Goal: Transaction & Acquisition: Purchase product/service

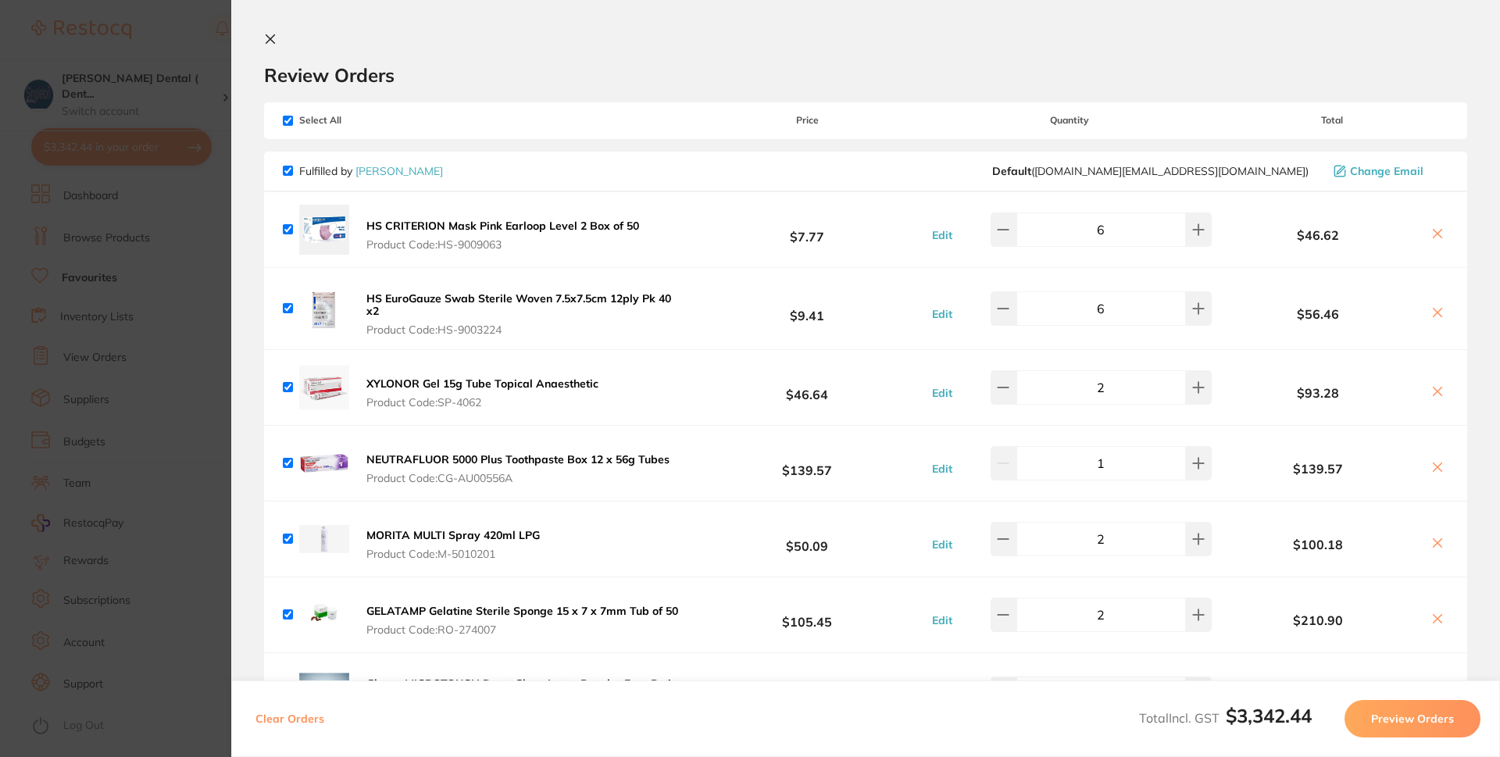
click at [270, 39] on icon at bounding box center [270, 39] width 9 height 9
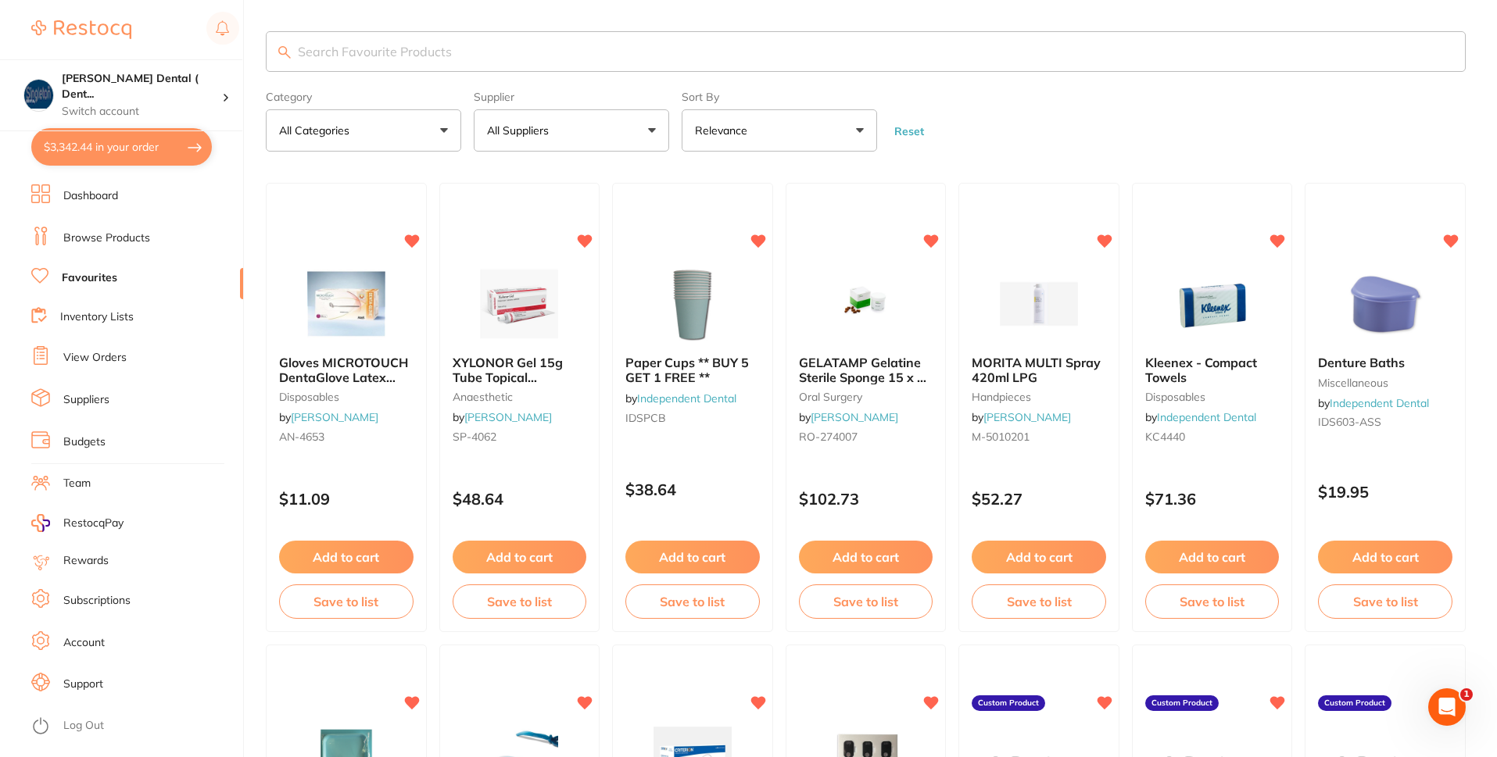
click at [653, 130] on button "All Suppliers" at bounding box center [571, 130] width 195 height 42
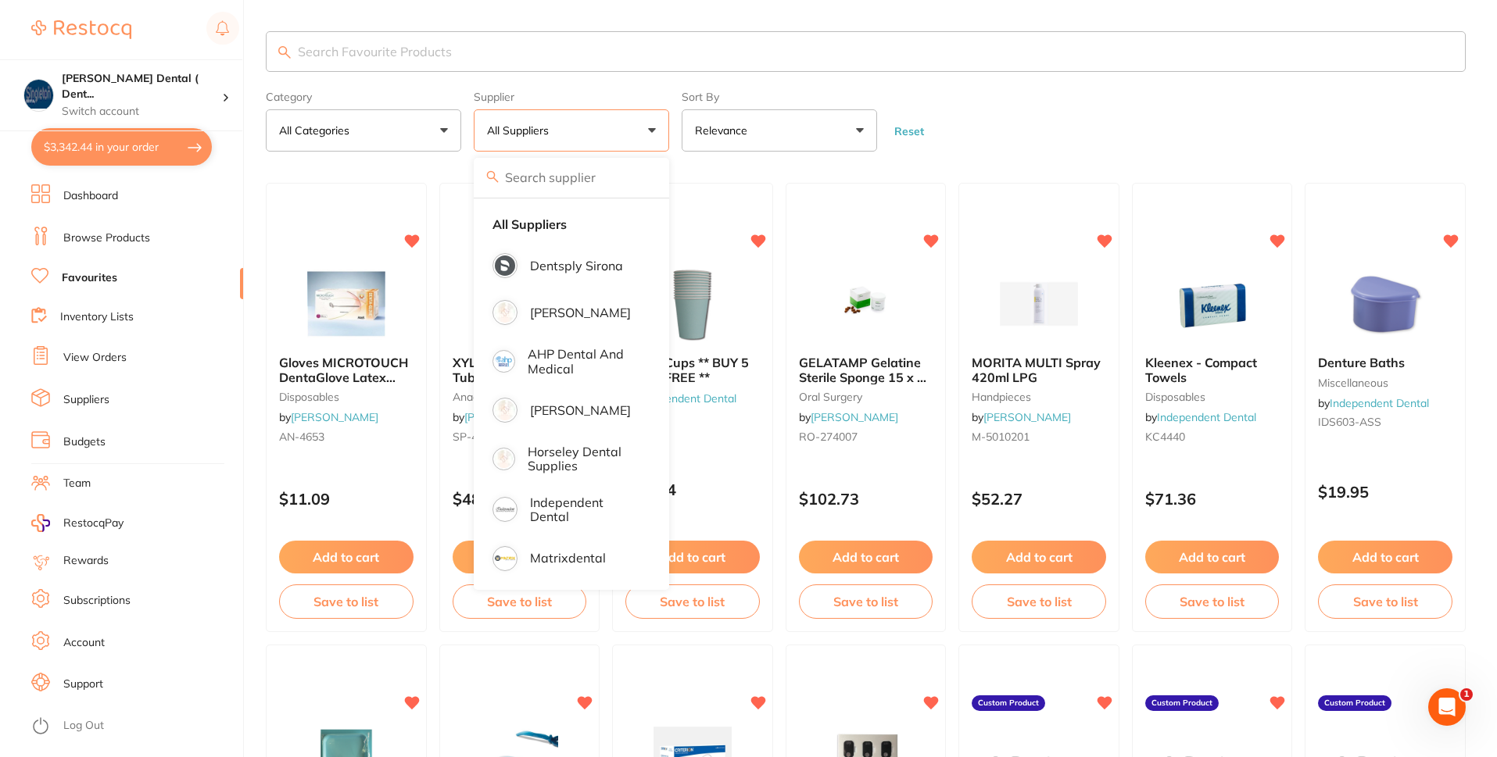
click at [653, 130] on button "All Suppliers" at bounding box center [571, 130] width 195 height 42
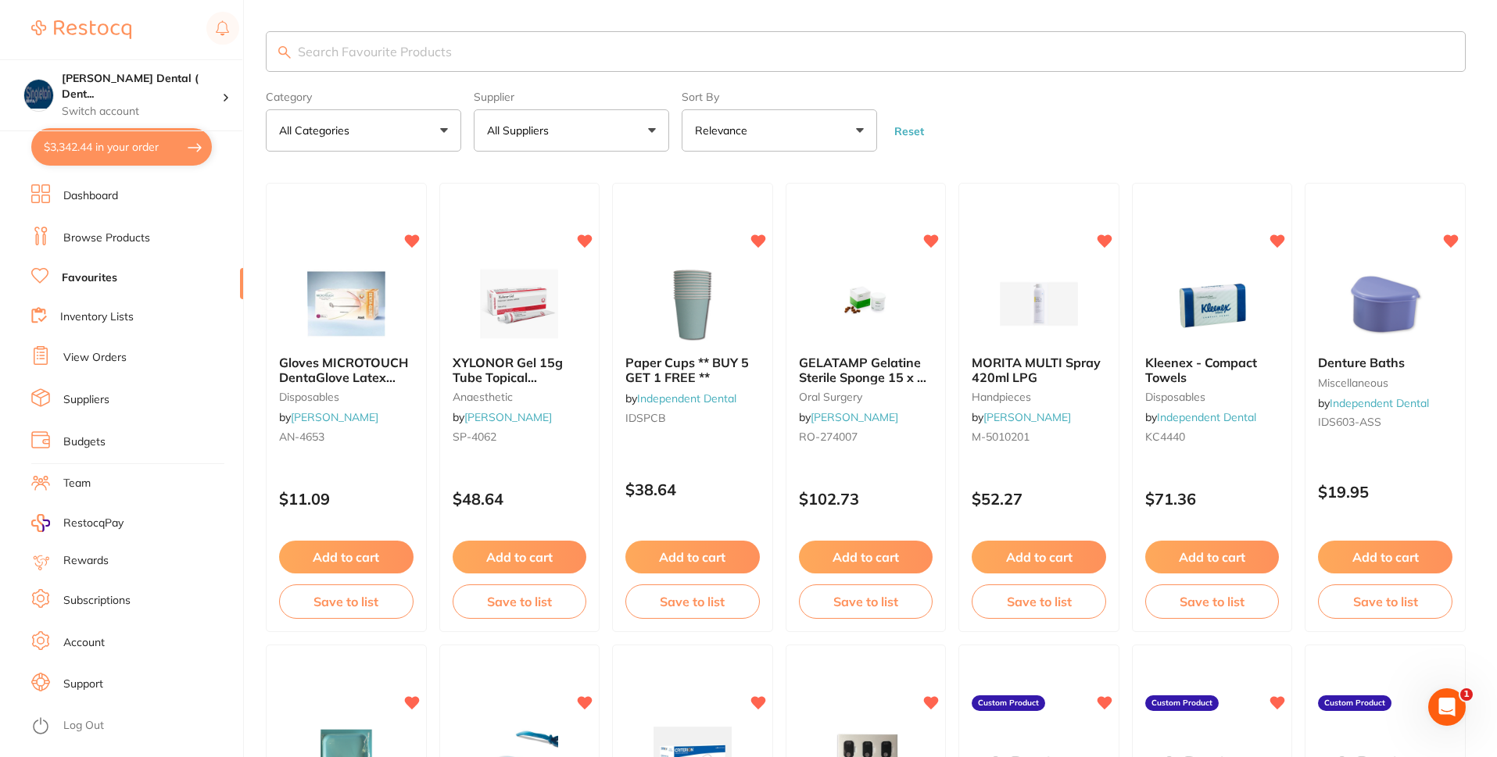
click at [653, 130] on button "All Suppliers" at bounding box center [571, 130] width 195 height 42
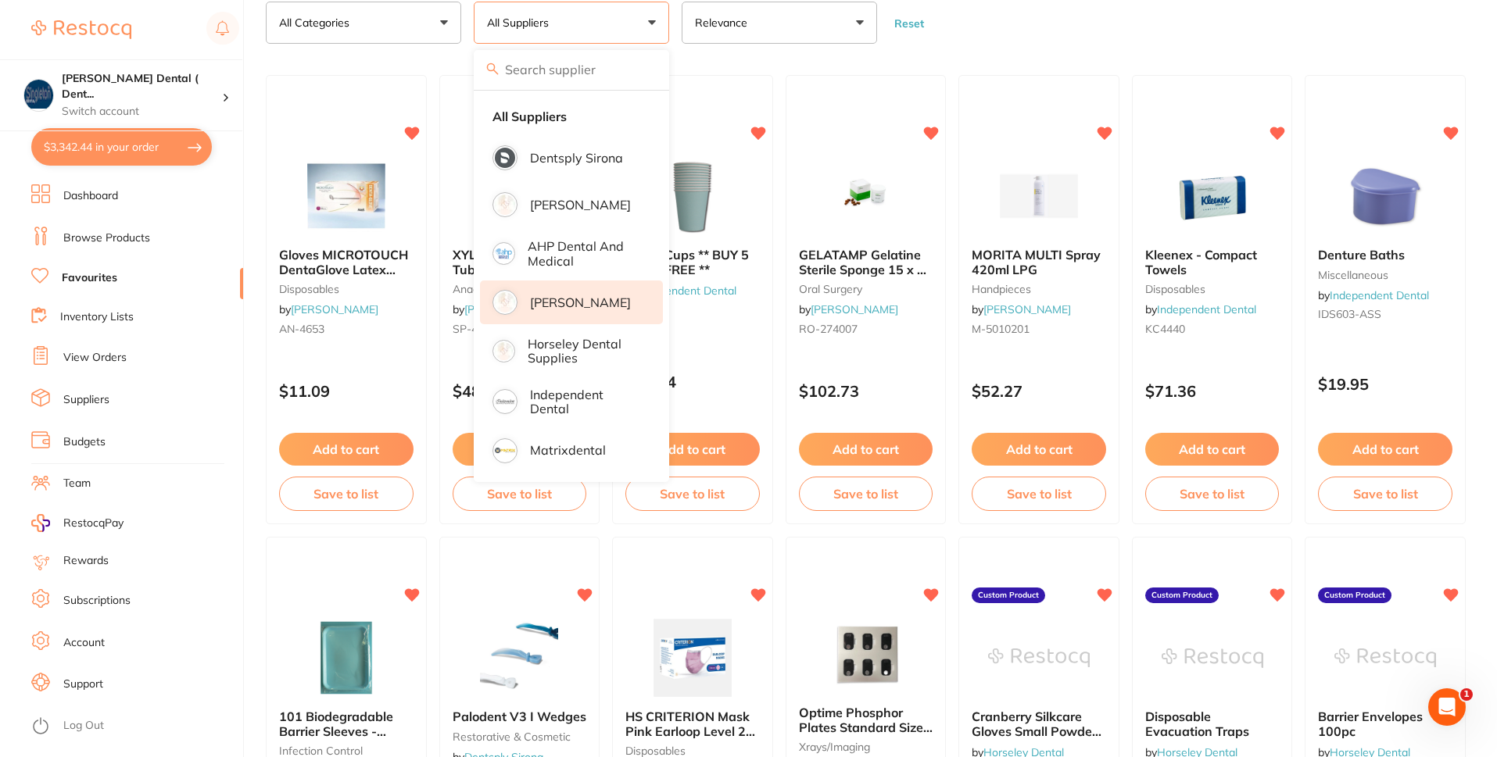
scroll to position [78, 0]
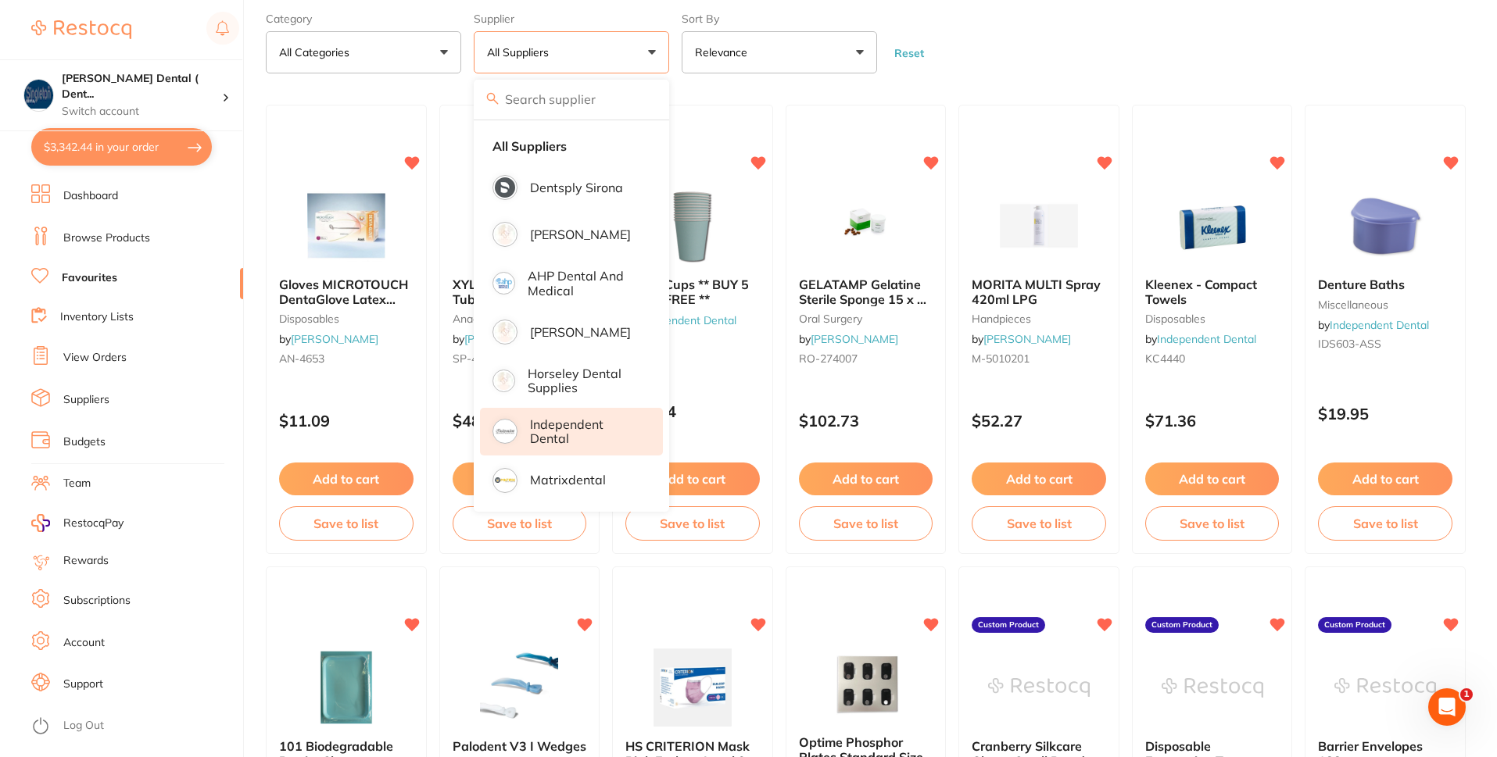
click at [557, 429] on p "Independent Dental" at bounding box center [585, 431] width 111 height 29
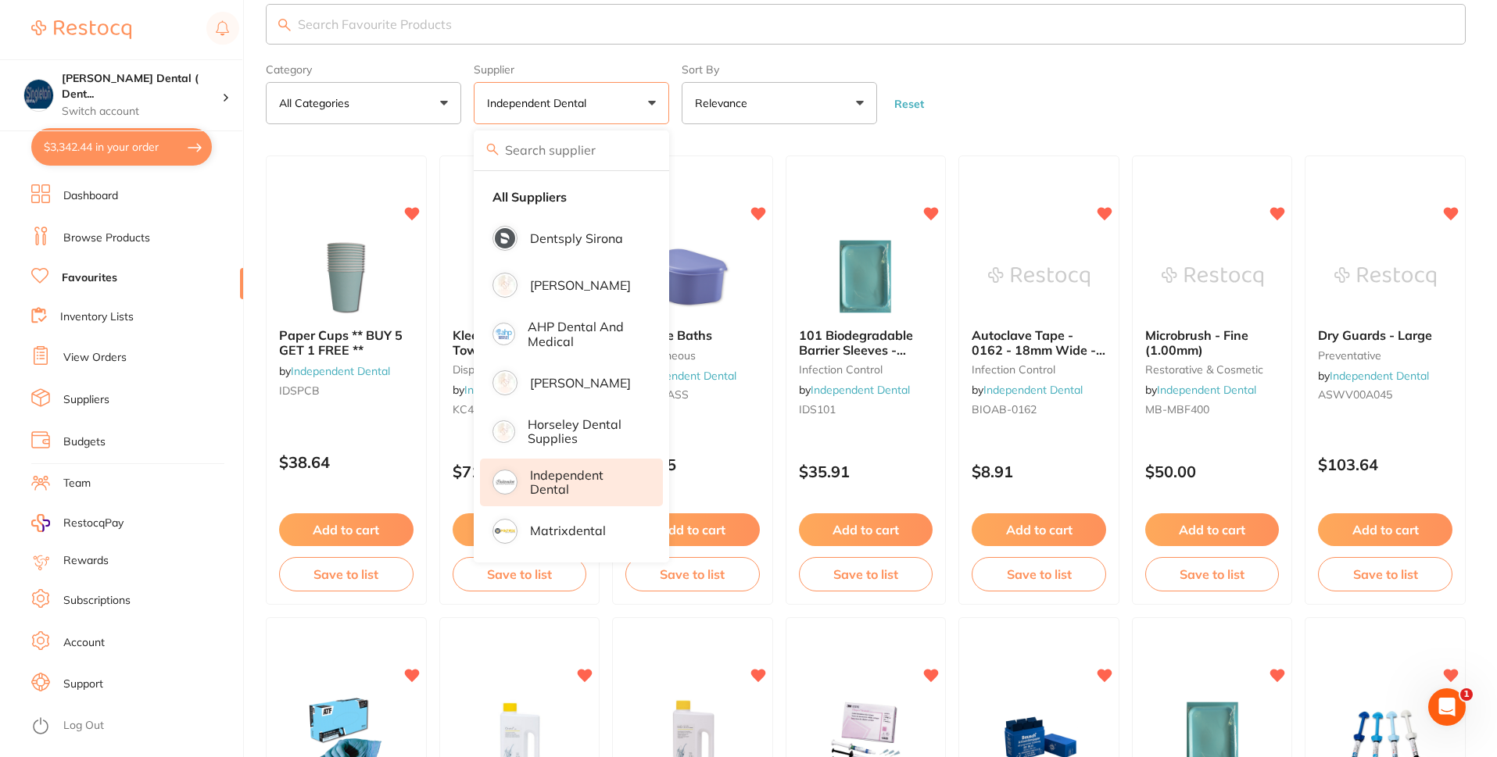
scroll to position [0, 0]
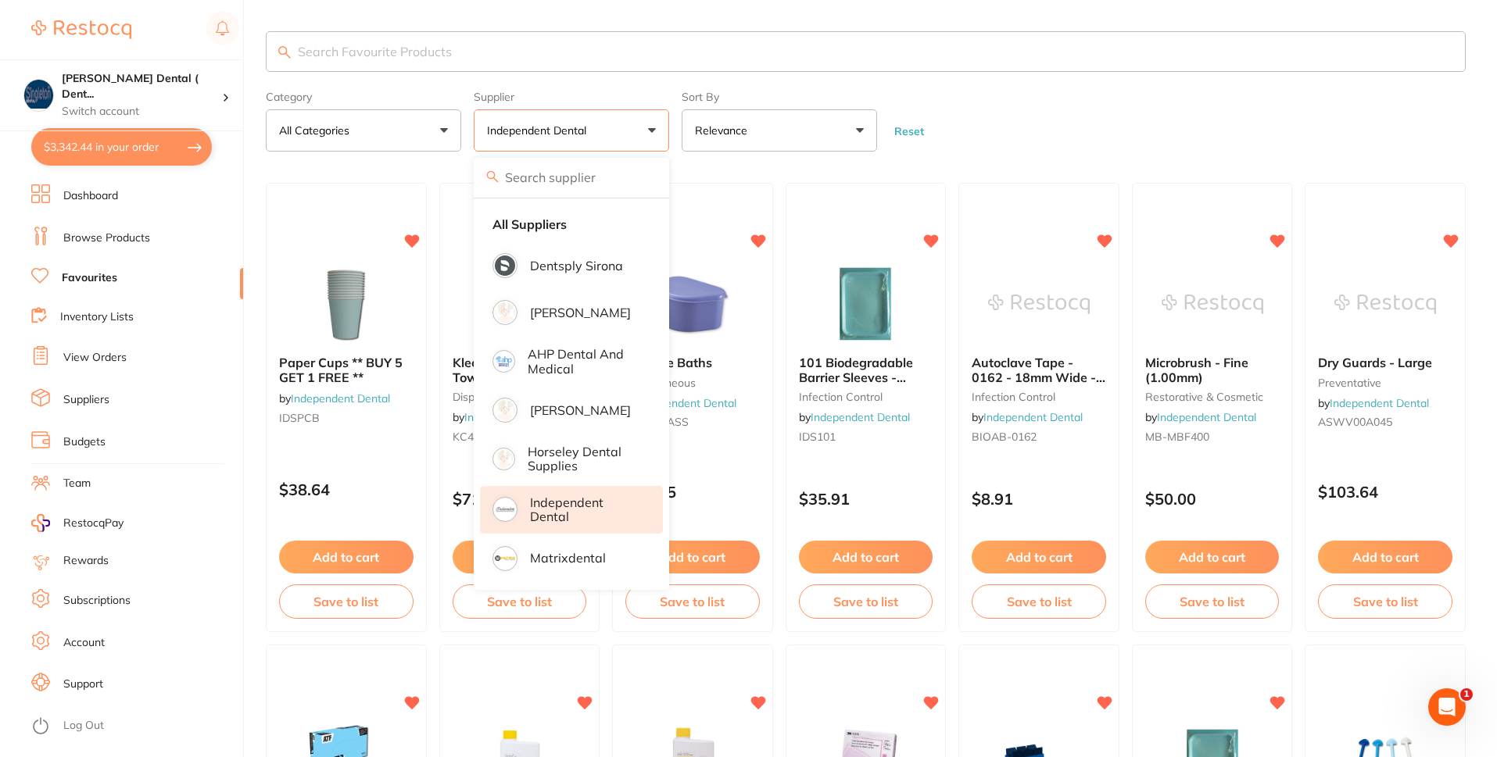
click at [352, 49] on input "search" at bounding box center [866, 51] width 1200 height 41
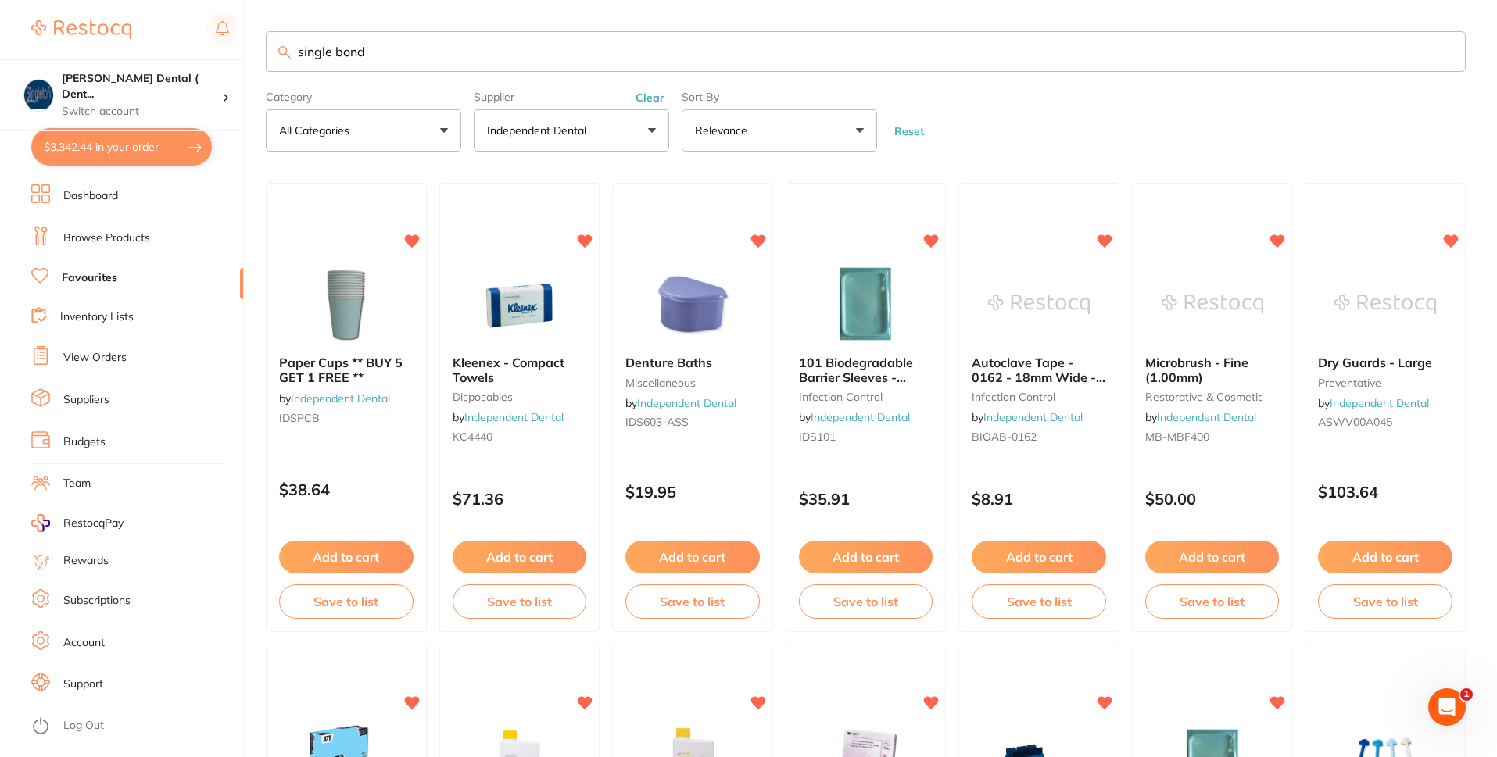
type input "single bond"
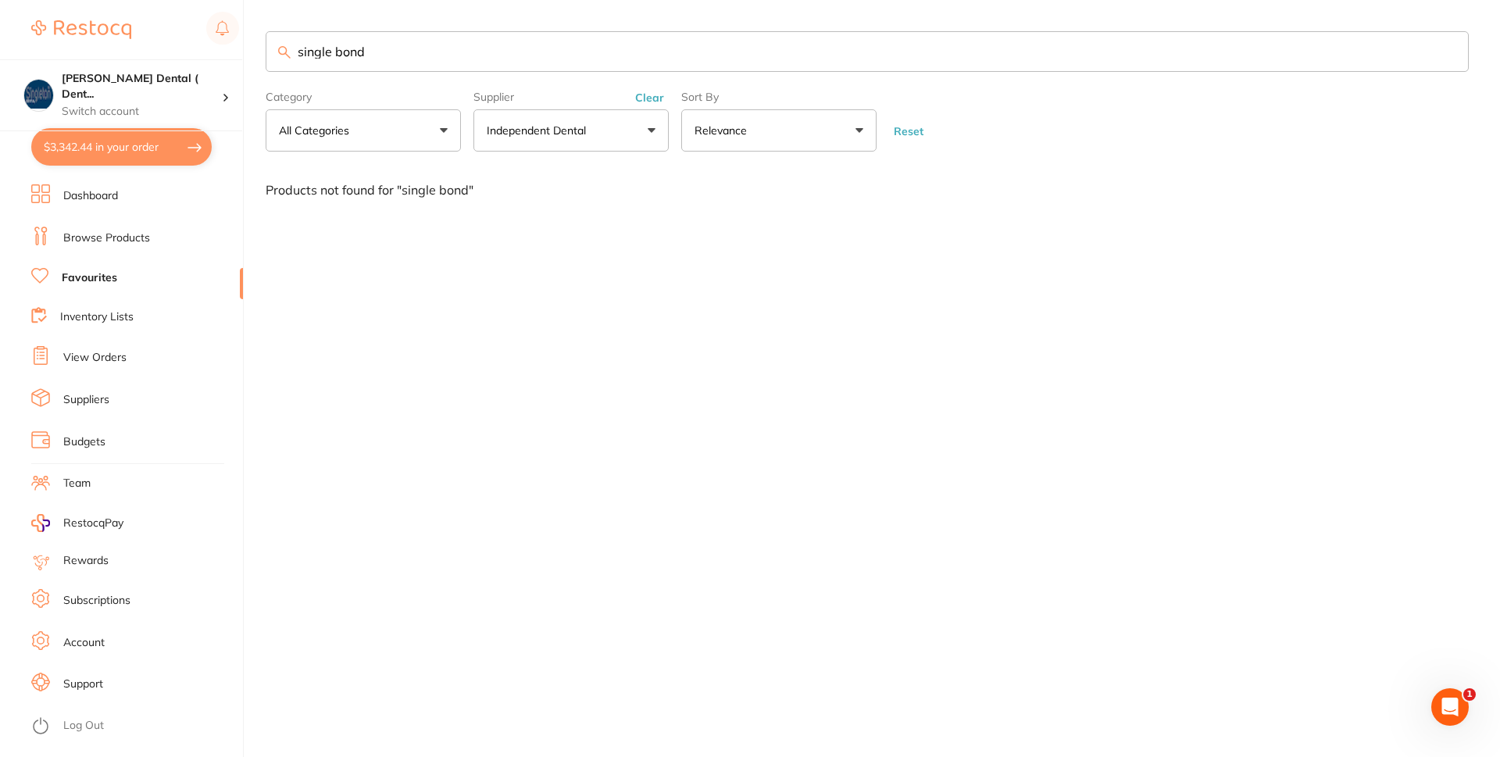
click at [70, 281] on link "Favourites" at bounding box center [89, 278] width 55 height 16
click at [100, 277] on link "Favourites" at bounding box center [89, 278] width 55 height 16
drag, startPoint x: 395, startPoint y: 51, endPoint x: 255, endPoint y: 53, distance: 139.9
click at [255, 53] on div "$3,342.44 [PERSON_NAME] Dental ( Dent... Switch account [PERSON_NAME] Dental ( …" at bounding box center [750, 378] width 1500 height 757
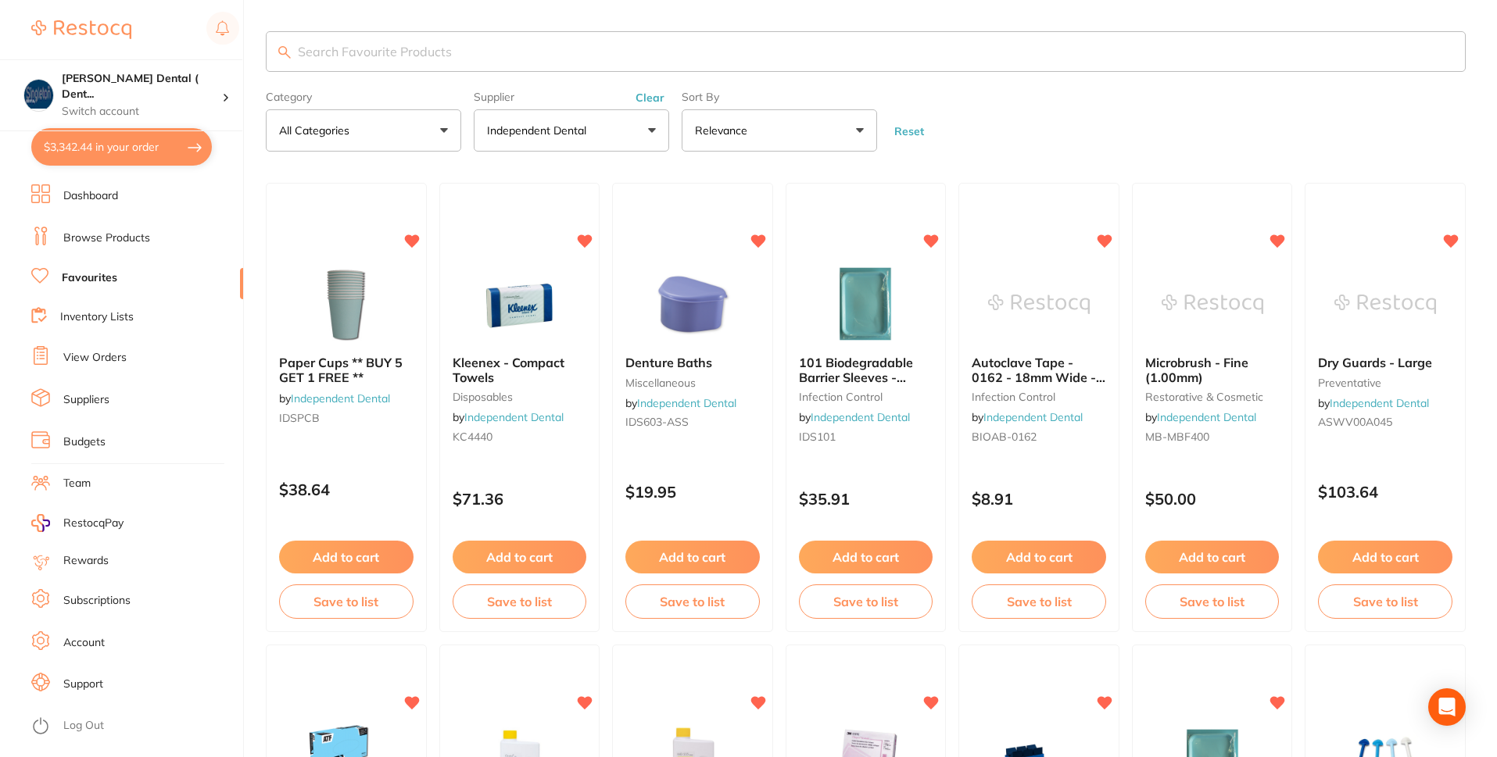
click at [100, 273] on link "Favourites" at bounding box center [89, 278] width 55 height 16
click at [653, 131] on button "Independent Dental" at bounding box center [571, 130] width 195 height 42
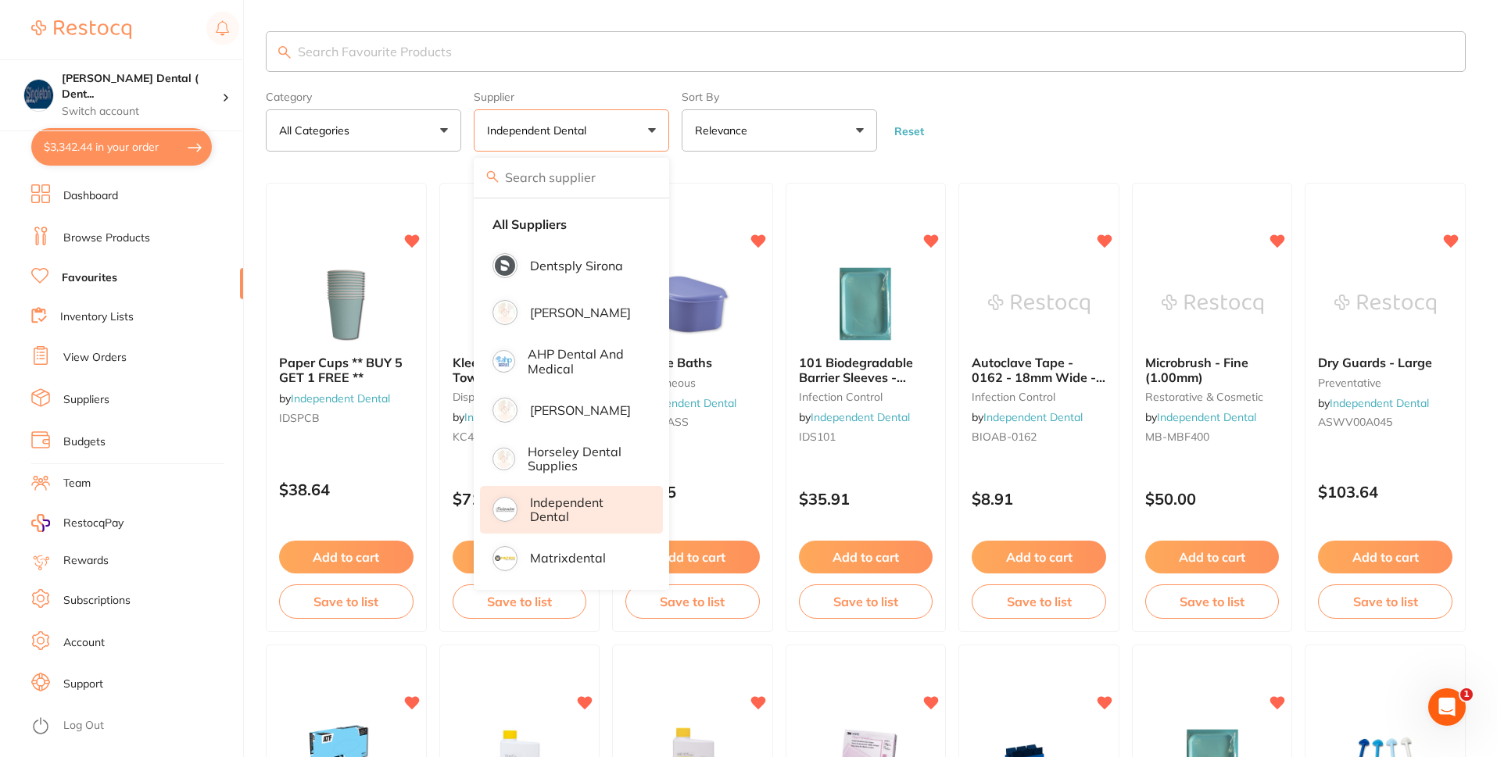
click at [595, 179] on input "search" at bounding box center [571, 177] width 195 height 39
click at [573, 226] on li "All Suppliers" at bounding box center [571, 224] width 183 height 33
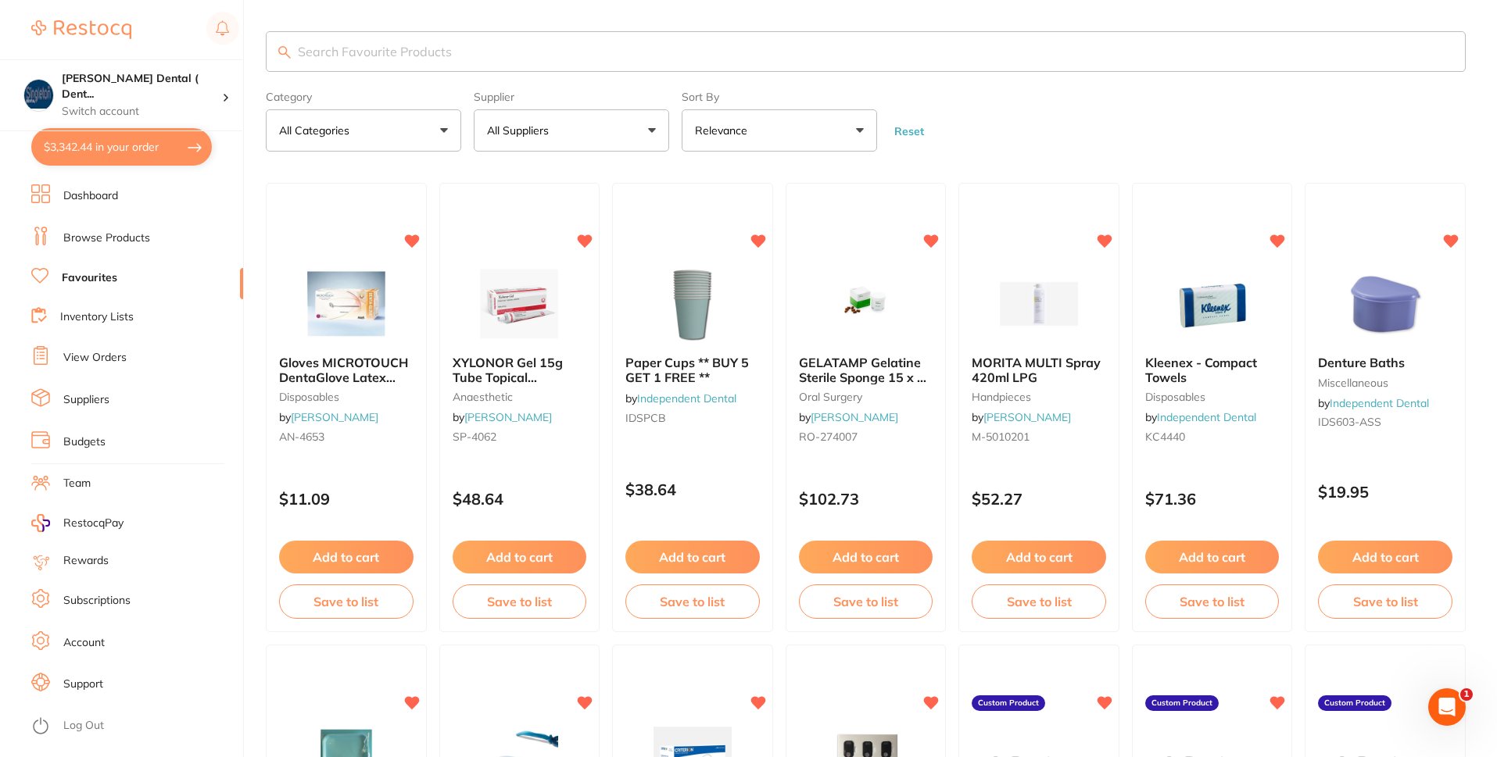
click at [80, 275] on link "Favourites" at bounding box center [89, 278] width 55 height 16
click at [47, 275] on icon at bounding box center [40, 276] width 16 height 14
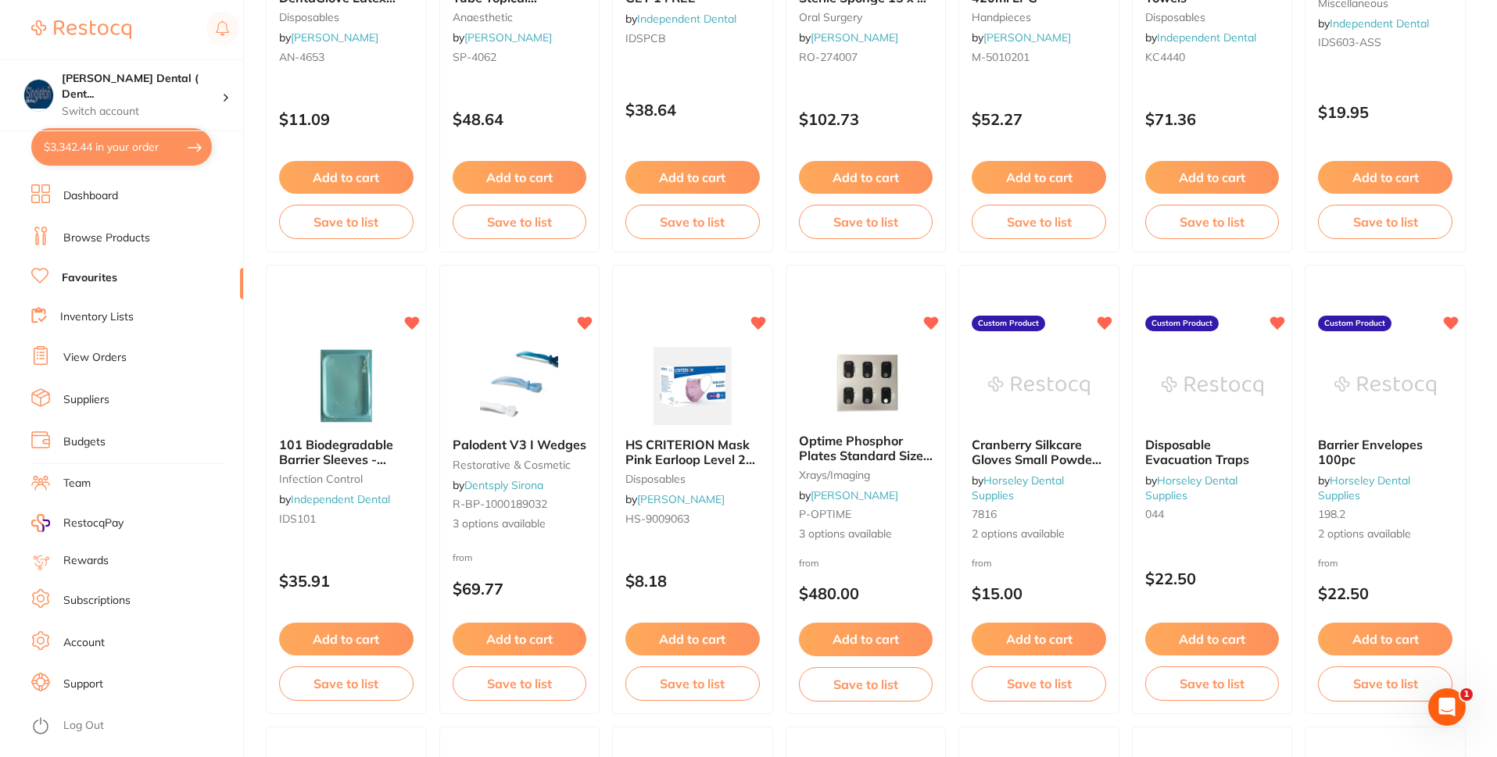
scroll to position [391, 0]
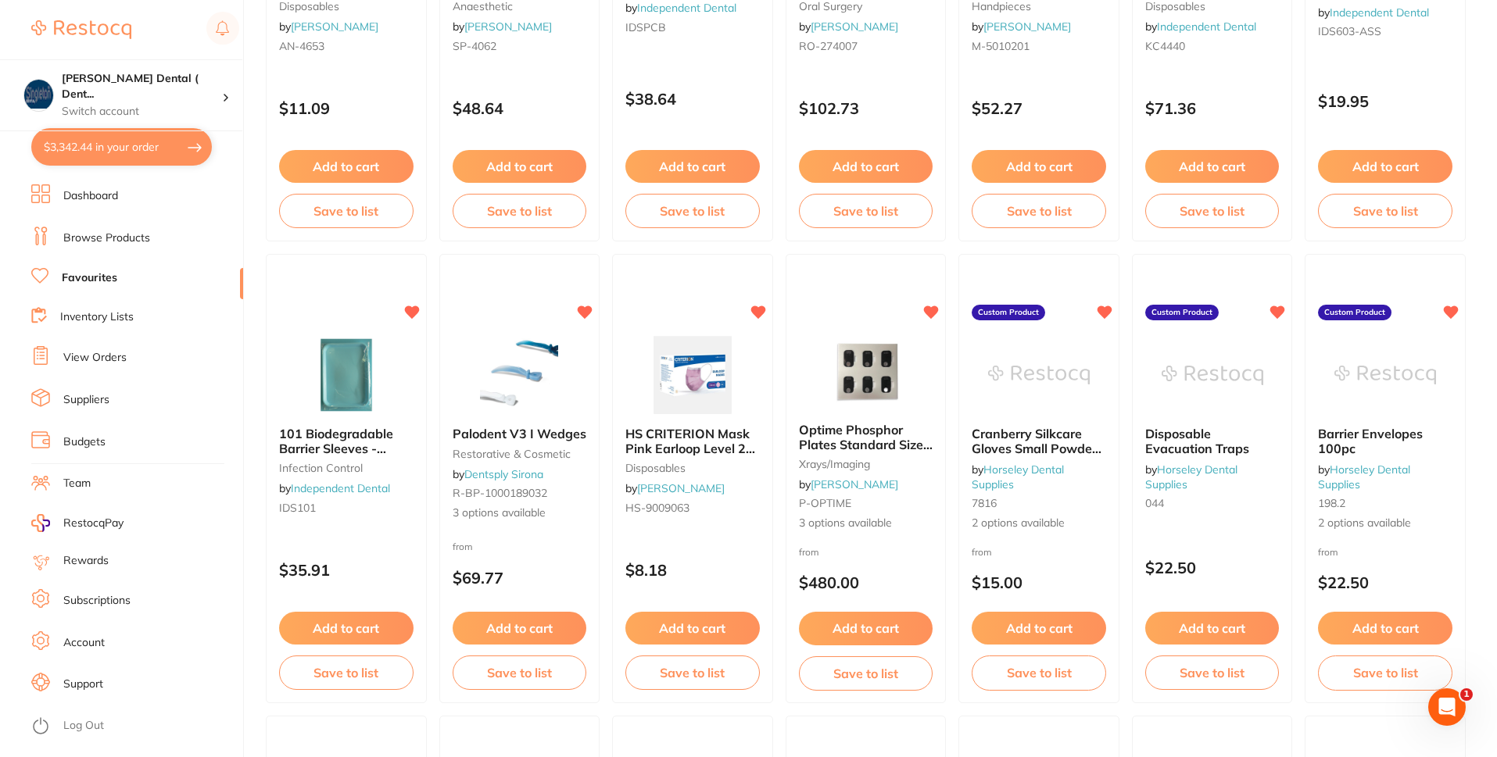
click at [84, 280] on link "Favourites" at bounding box center [89, 278] width 55 height 16
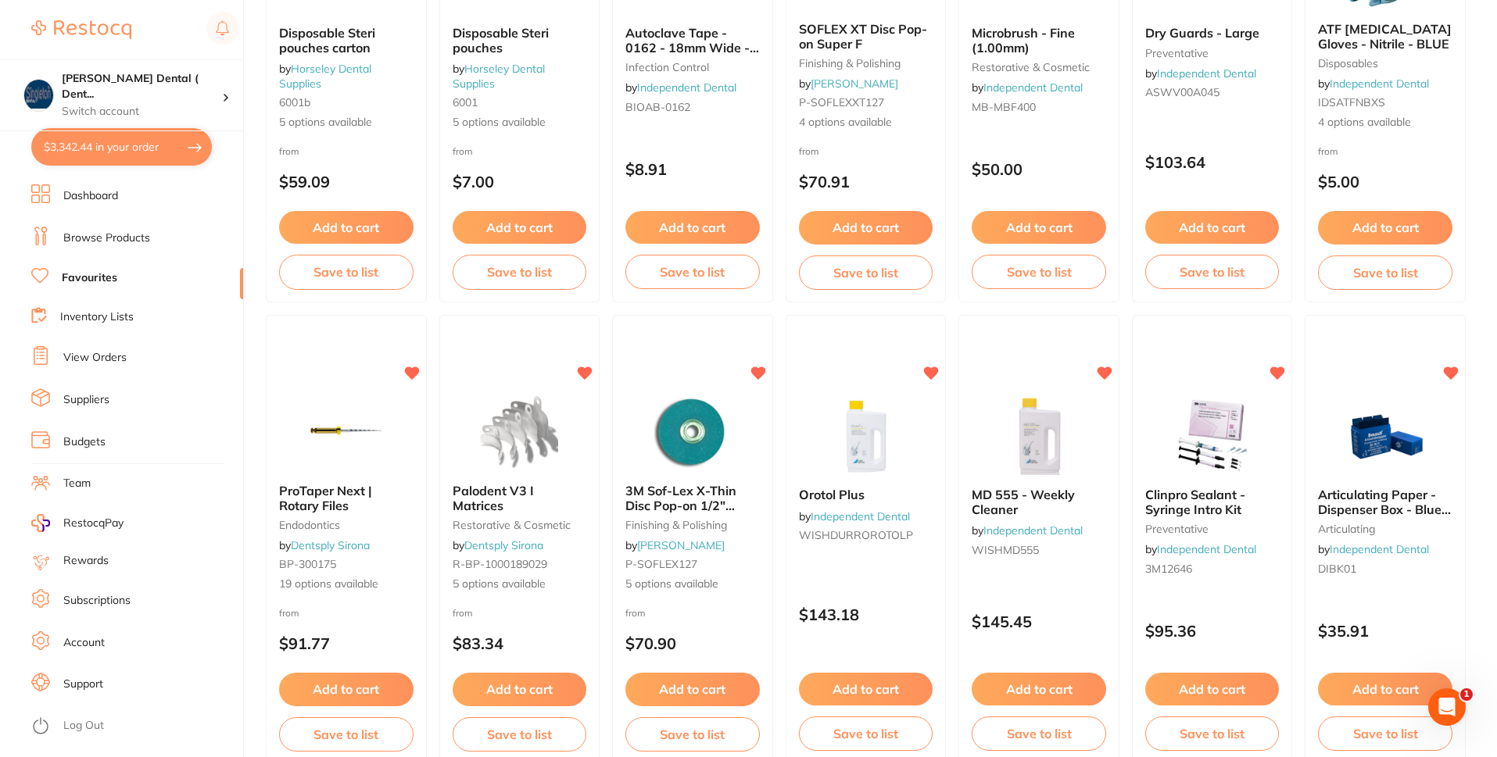
scroll to position [1250, 0]
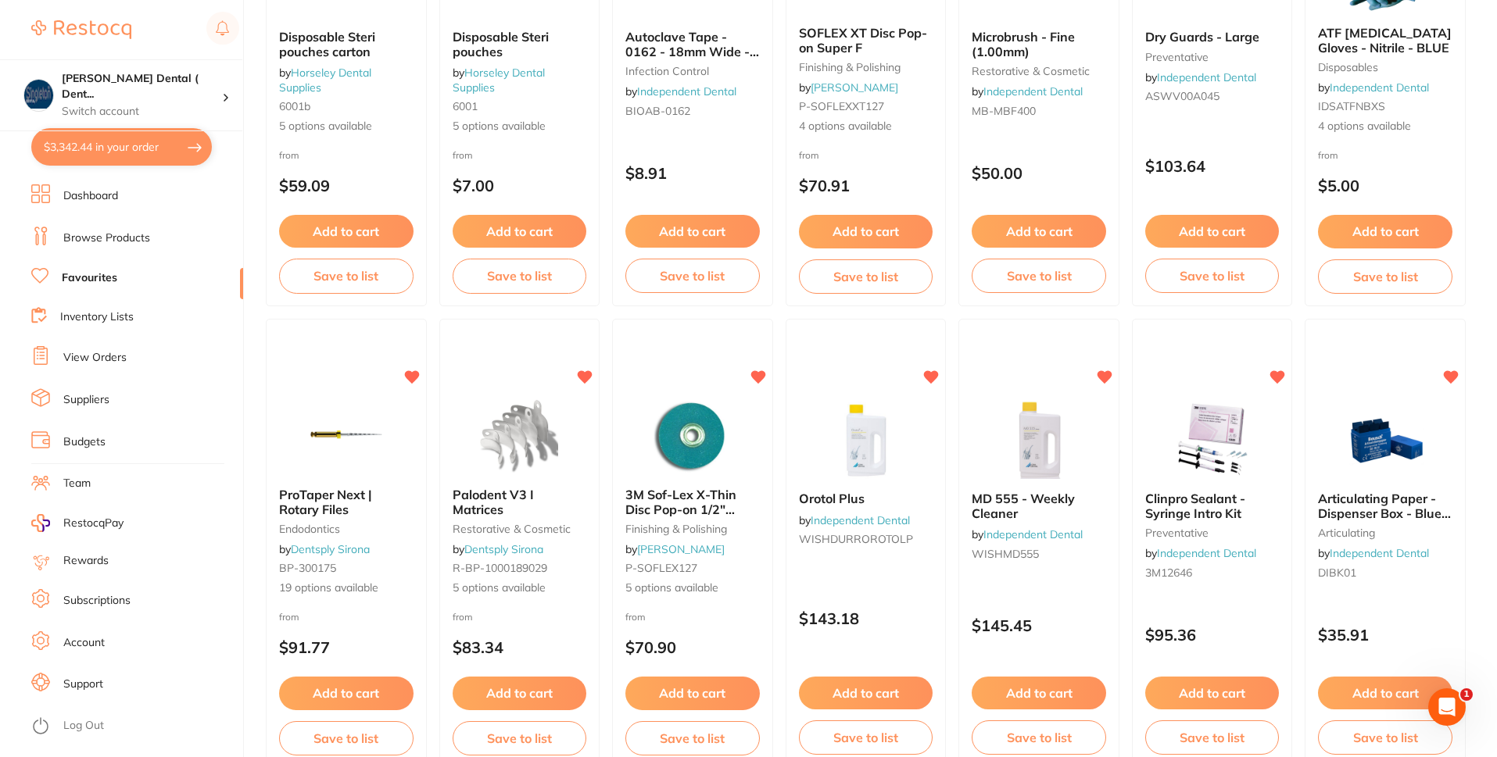
click at [156, 150] on button "$3,342.44 in your order" at bounding box center [121, 147] width 181 height 38
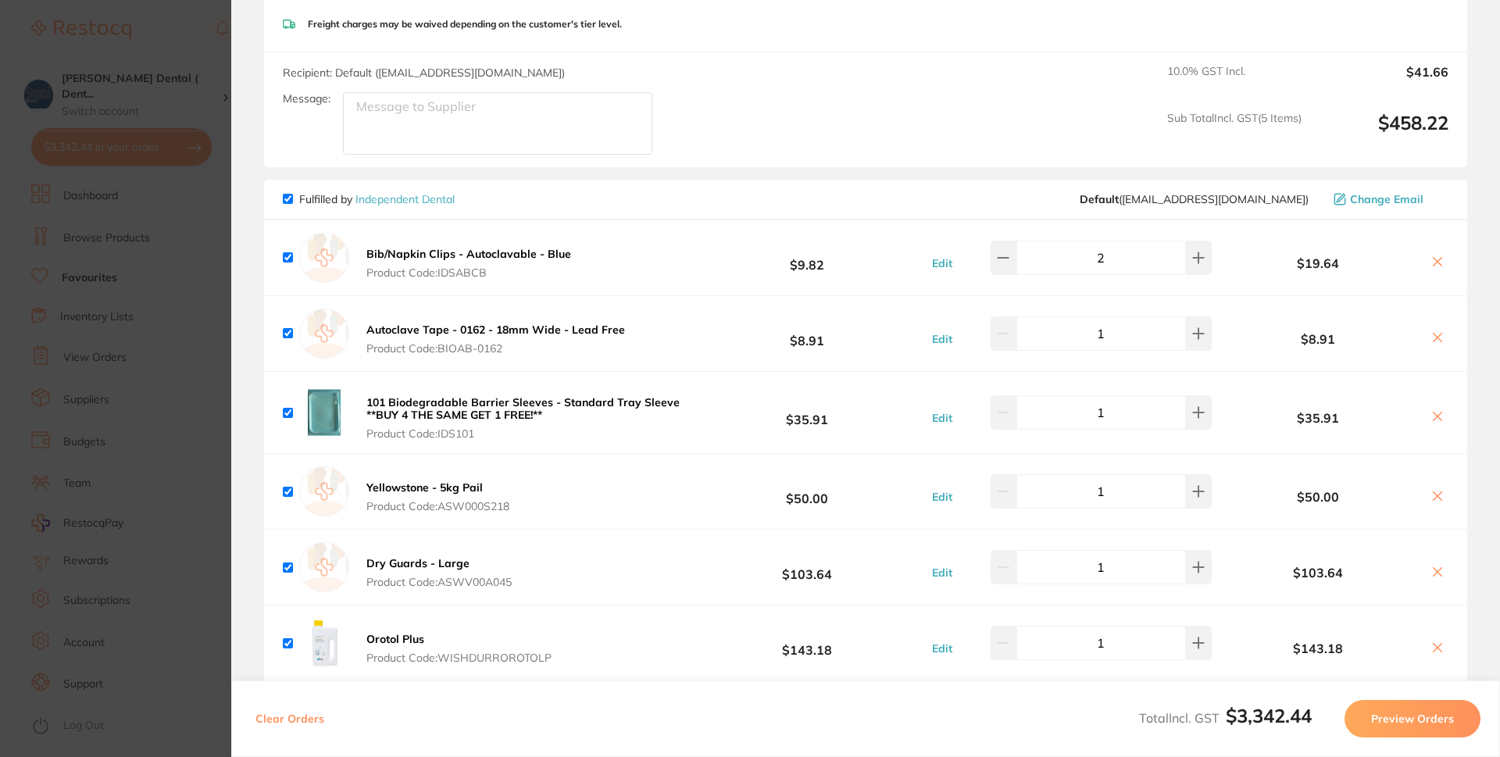
scroll to position [1329, 0]
